Goal: Task Accomplishment & Management: Complete application form

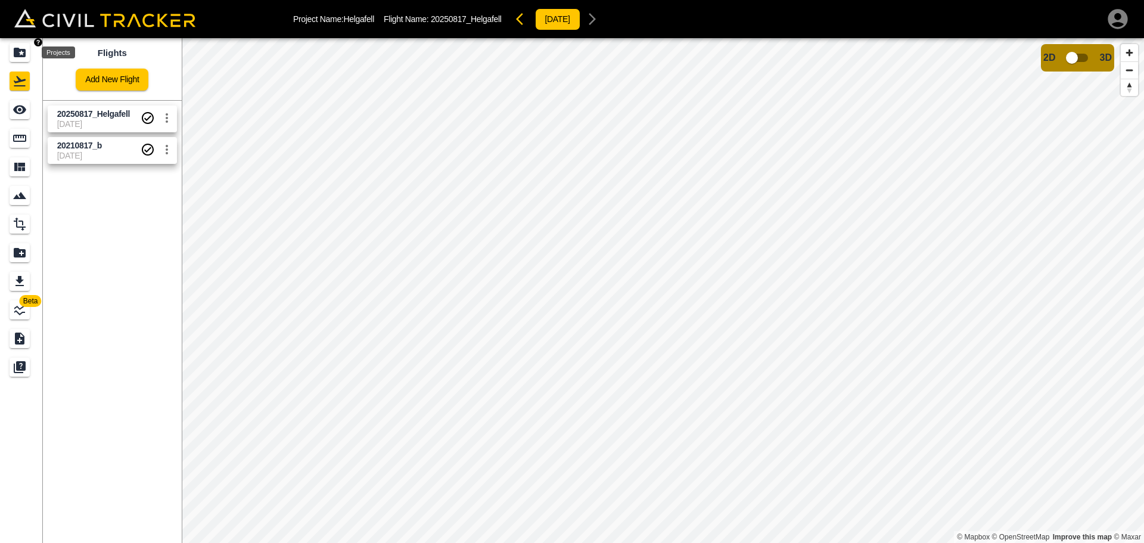
click at [17, 54] on icon "Projects" at bounding box center [20, 53] width 12 height 10
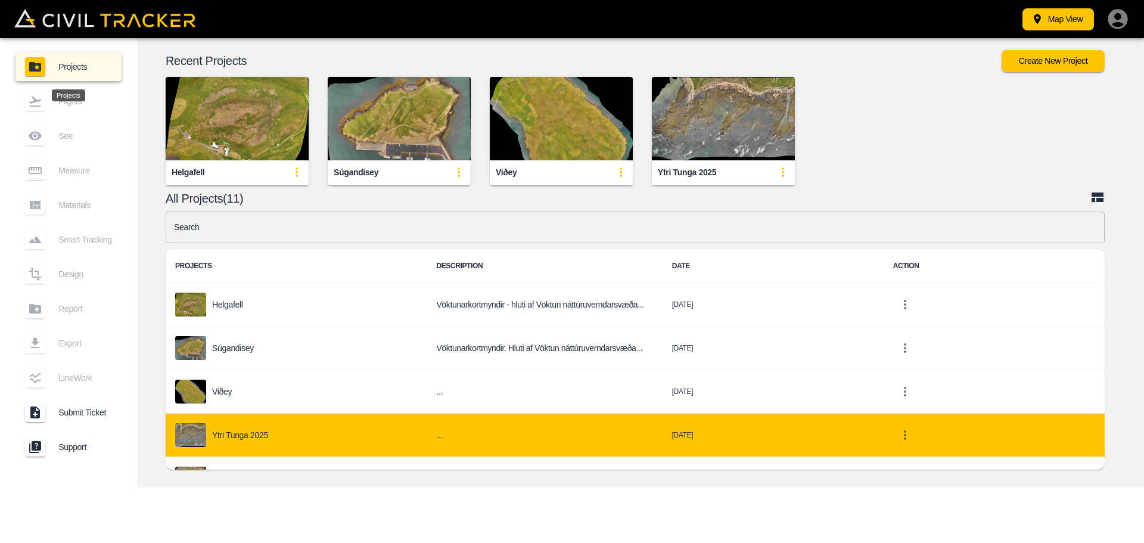
click at [232, 437] on p "Ytri Tunga 2025" at bounding box center [240, 435] width 56 height 10
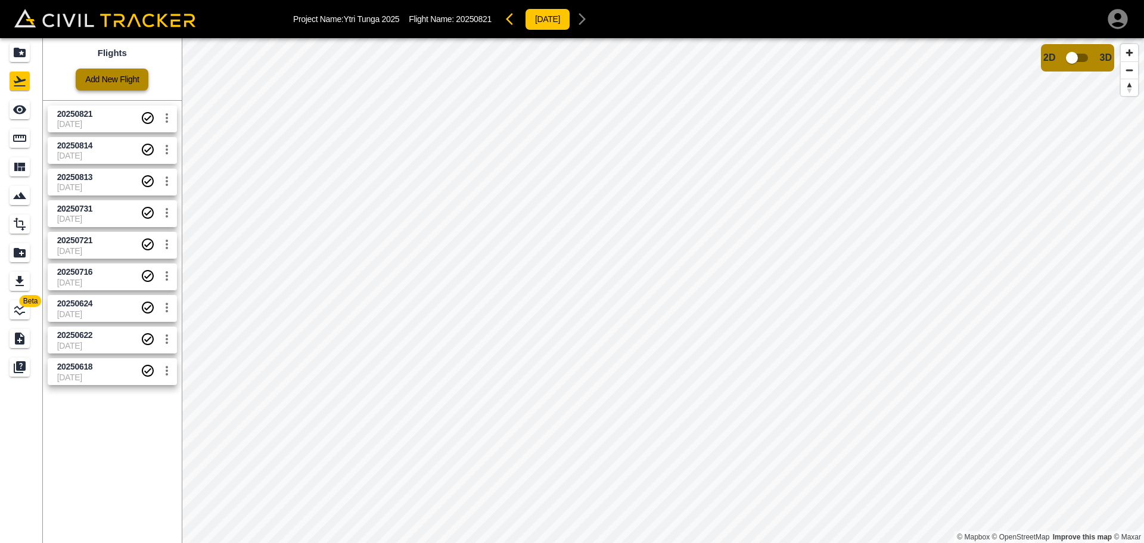
click at [121, 80] on link "Add New Flight" at bounding box center [112, 80] width 73 height 22
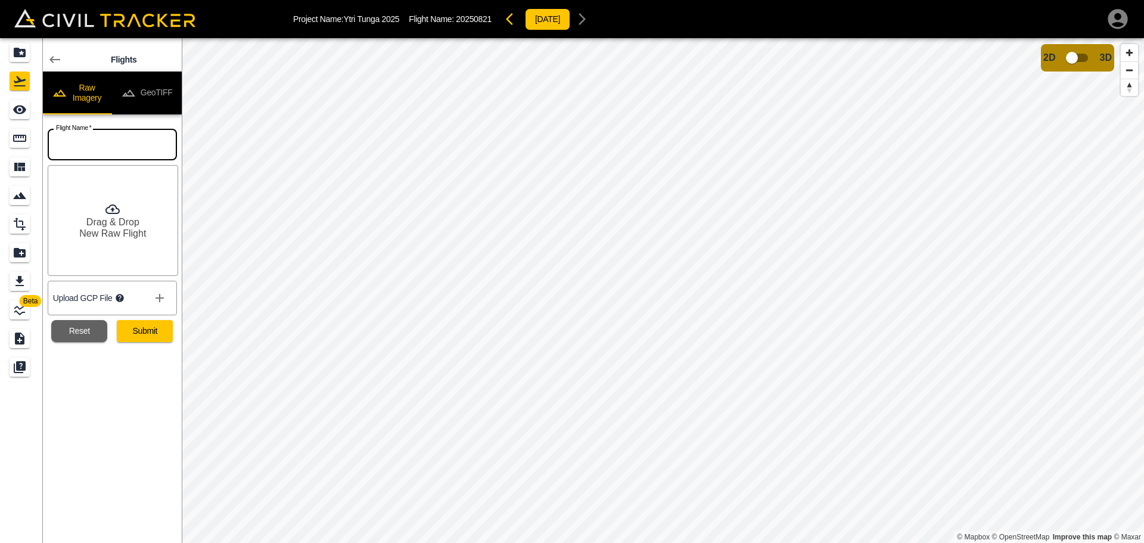
click at [110, 142] on input "text" at bounding box center [112, 145] width 129 height 32
type input "20250828"
click at [161, 336] on button "Submit" at bounding box center [145, 331] width 56 height 22
